Goal: Navigation & Orientation: Find specific page/section

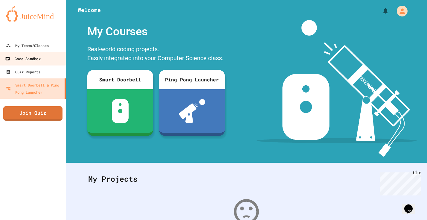
click at [52, 52] on link "Code Sandbox" at bounding box center [33, 58] width 68 height 13
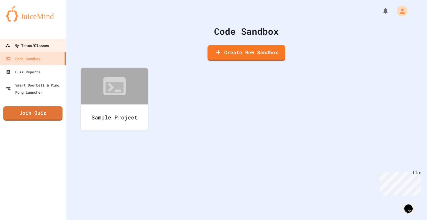
click at [45, 44] on div "My Teams/Classes" at bounding box center [27, 45] width 44 height 7
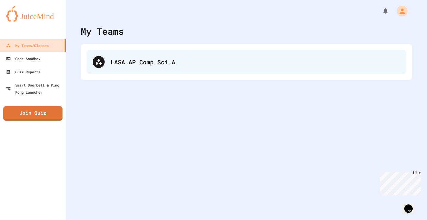
click at [131, 65] on div "LASA AP Comp Sci A" at bounding box center [256, 61] width 290 height 9
